Goal: Task Accomplishment & Management: Use online tool/utility

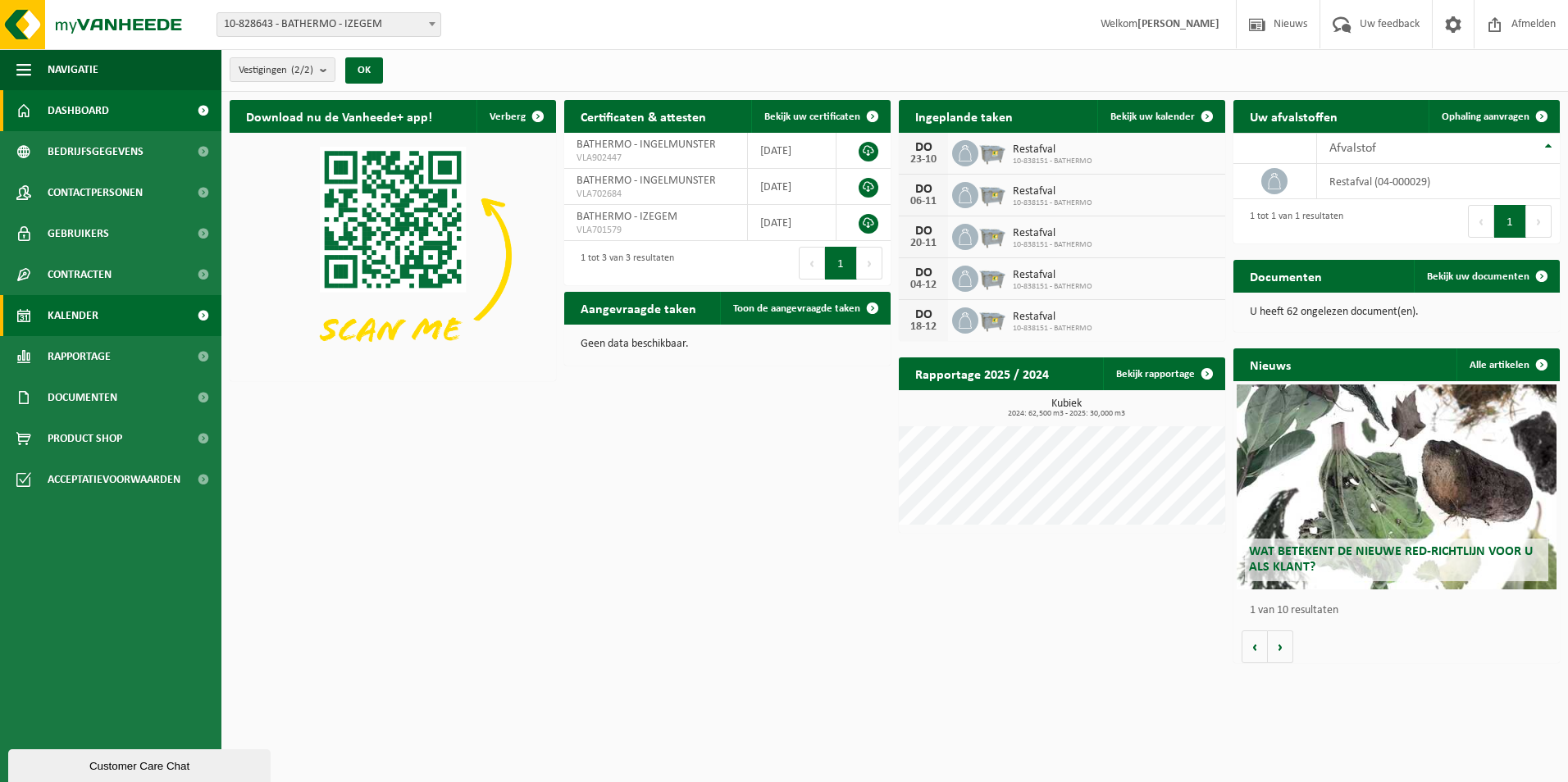
click at [109, 311] on link "Kalender" at bounding box center [111, 315] width 222 height 41
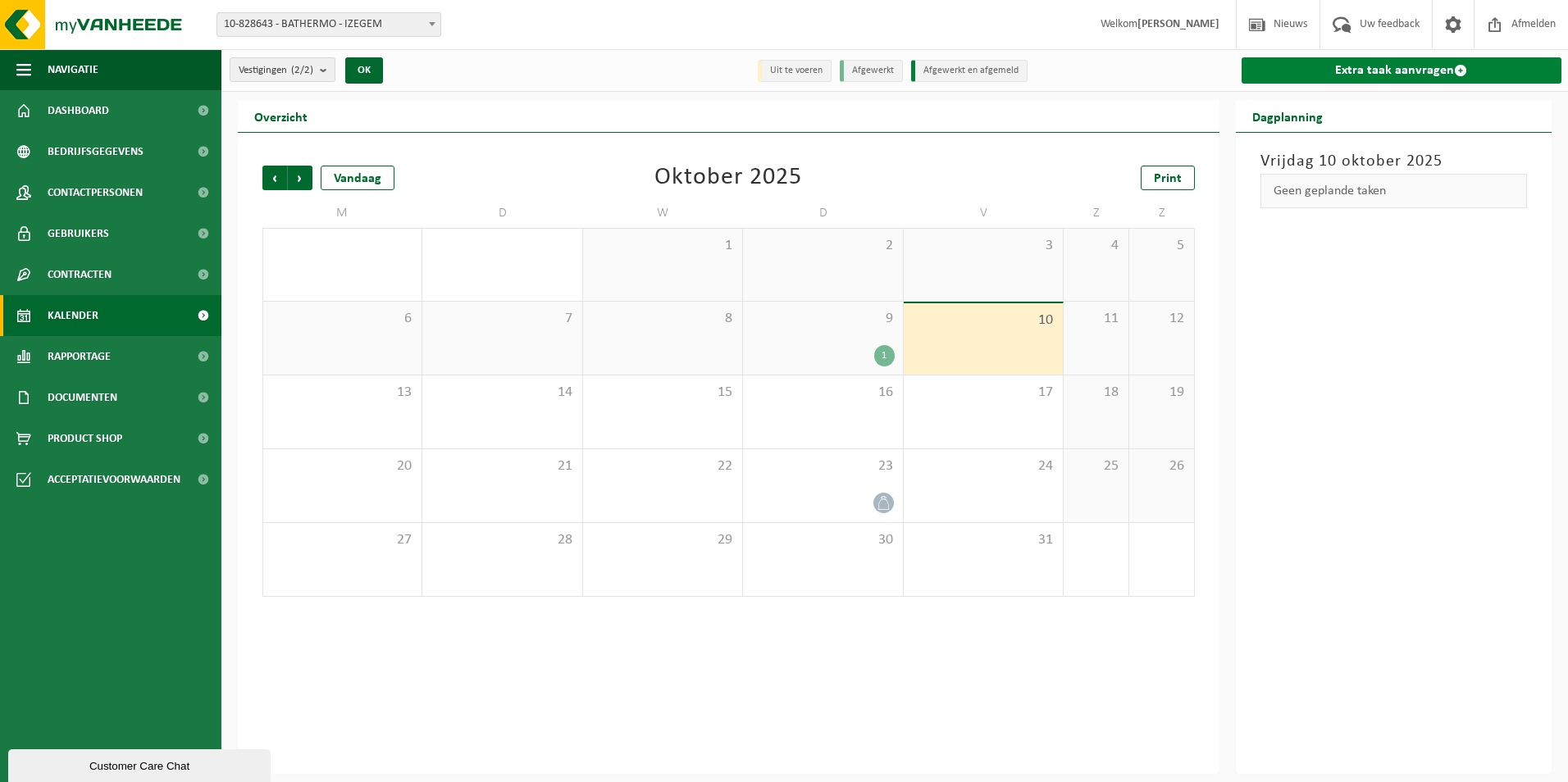
click at [1415, 70] on link "Extra taak aanvragen" at bounding box center [1402, 70] width 320 height 26
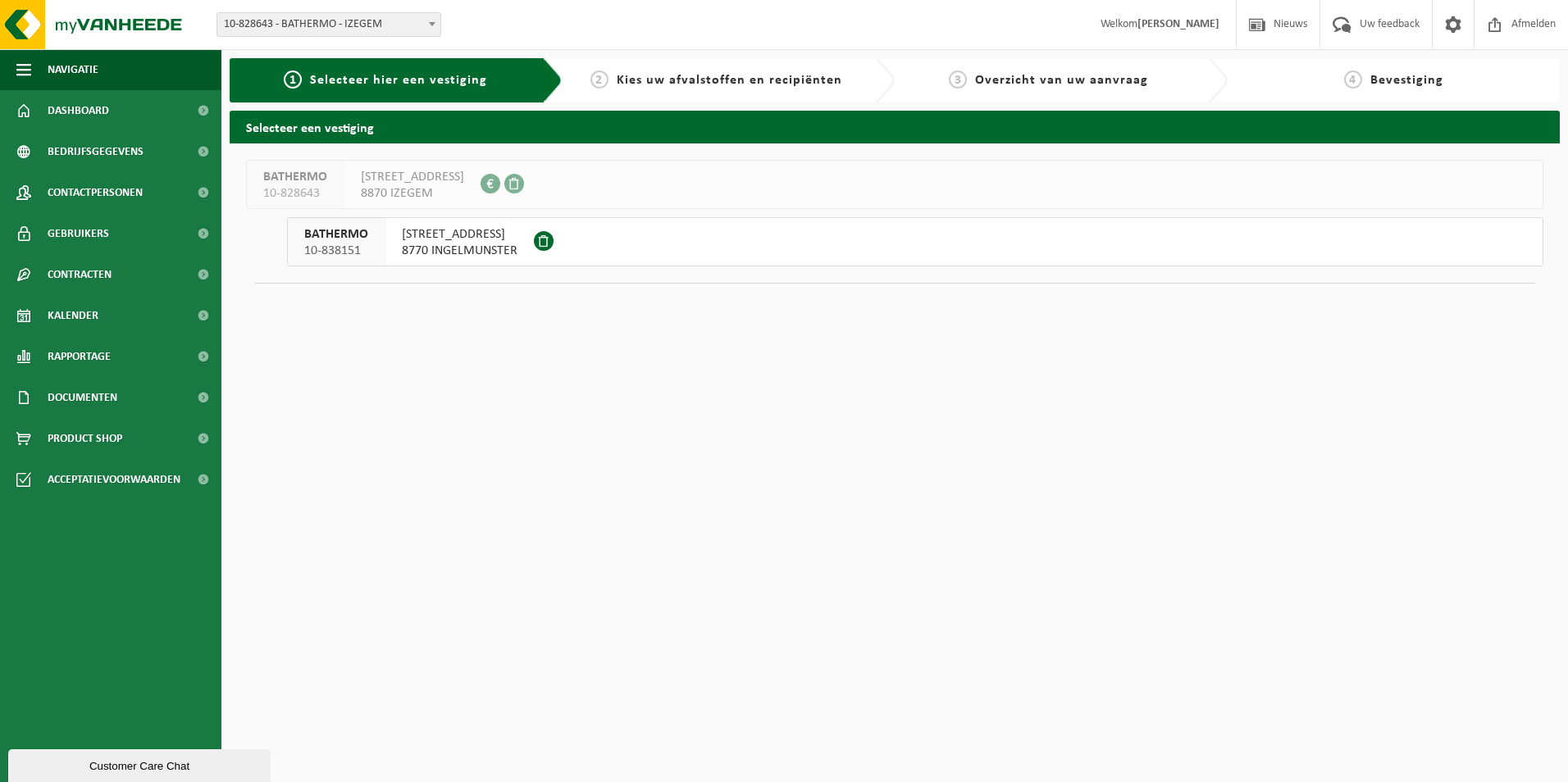
click at [440, 250] on span "8770 INGELMUNSTER" at bounding box center [460, 250] width 116 height 16
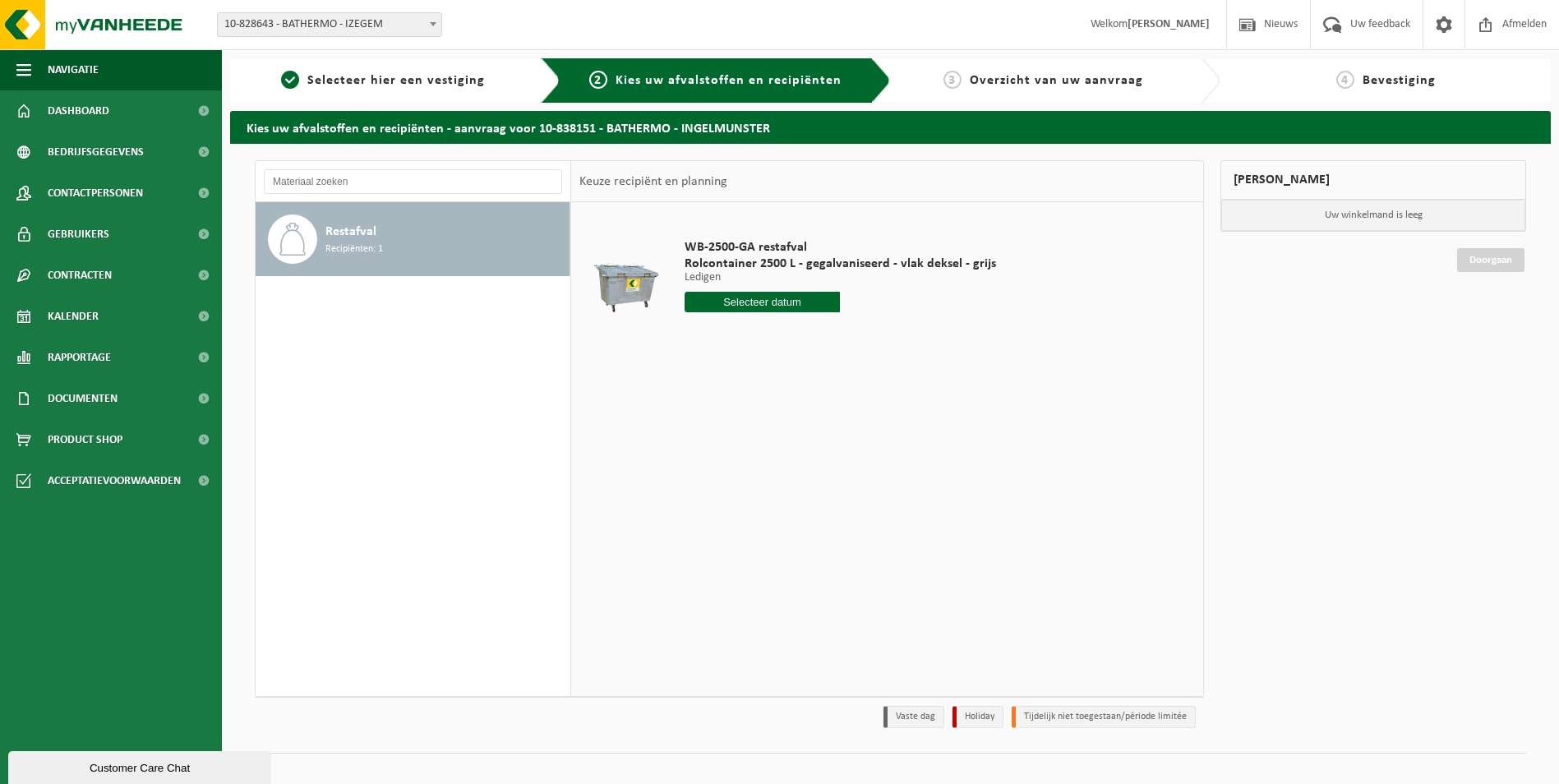
click at [774, 301] on input "text" at bounding box center [763, 302] width 156 height 20
click at [791, 452] on div "16" at bounding box center [787, 448] width 29 height 26
type input "Van 2025-10-16"
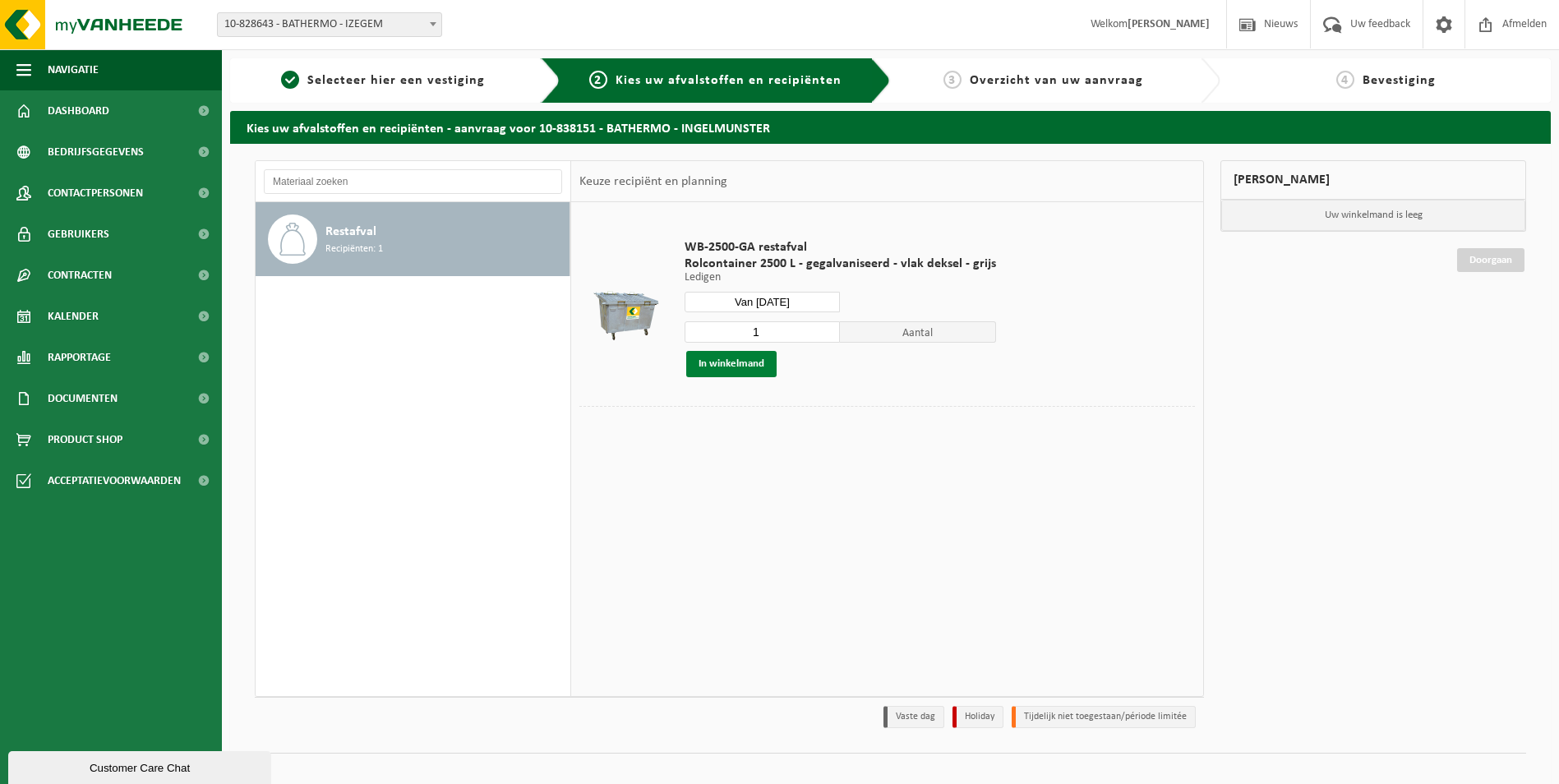
click at [756, 366] on button "In winkelmand" at bounding box center [731, 364] width 91 height 26
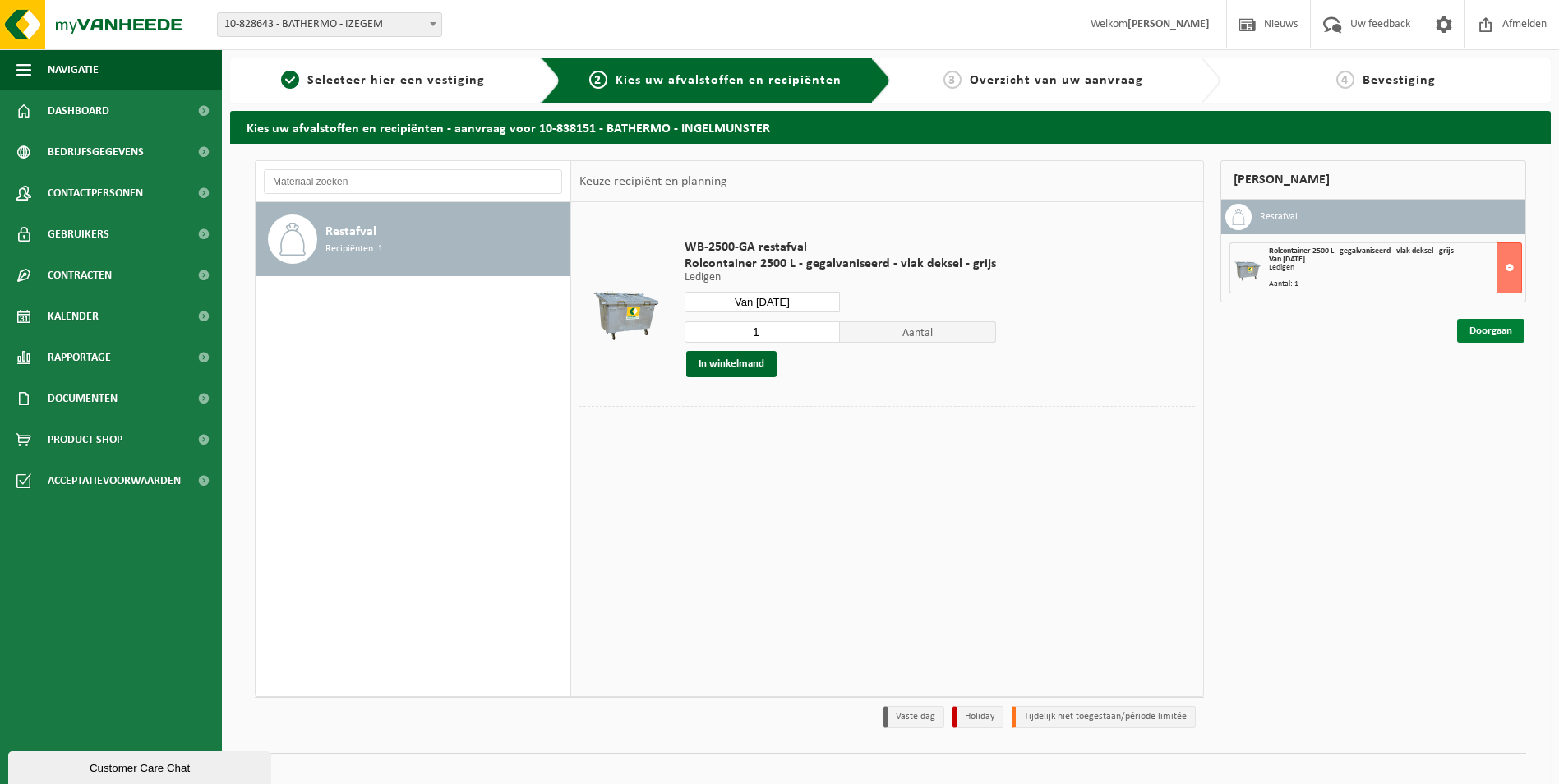
click at [1503, 331] on link "Doorgaan" at bounding box center [1491, 331] width 67 height 24
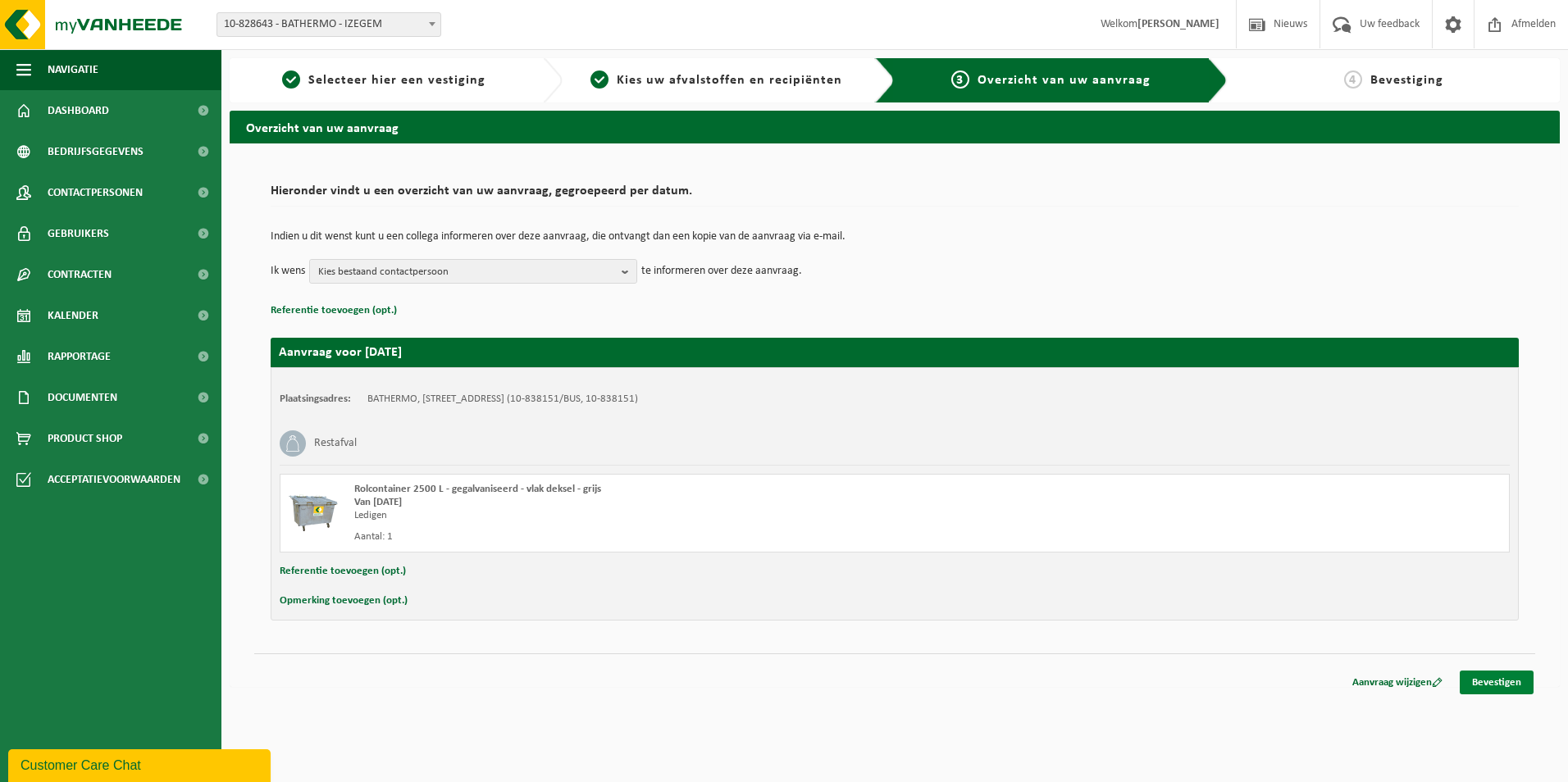
click at [1507, 681] on link "Bevestigen" at bounding box center [1496, 682] width 74 height 24
